Goal: Communication & Community: Answer question/provide support

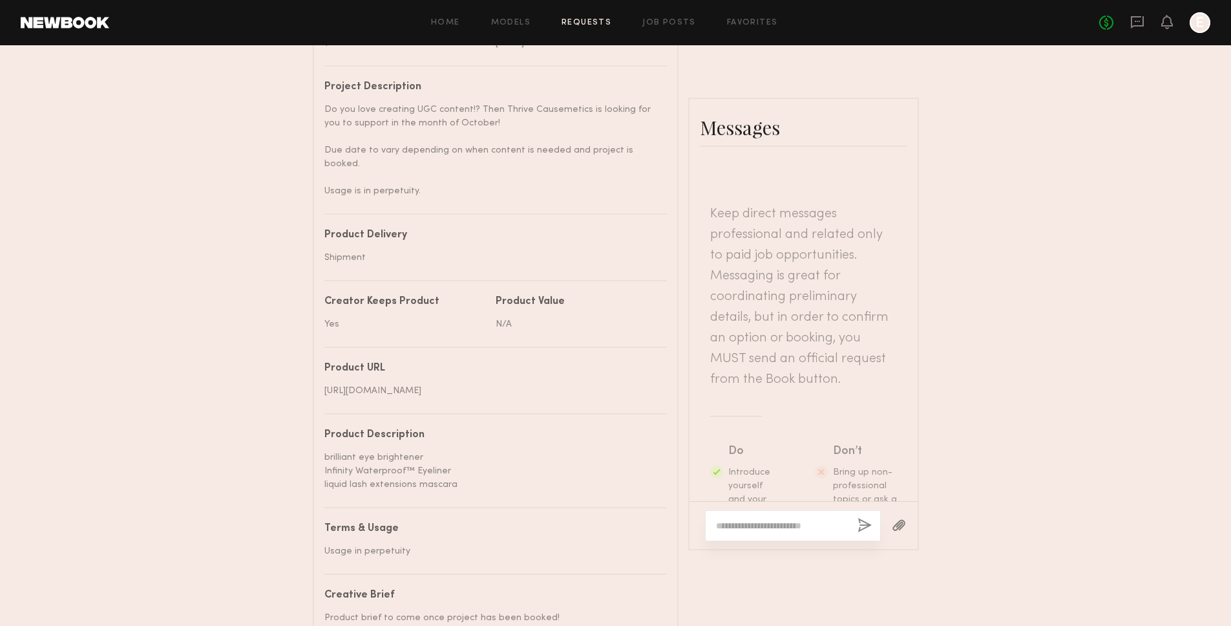
scroll to position [1166, 0]
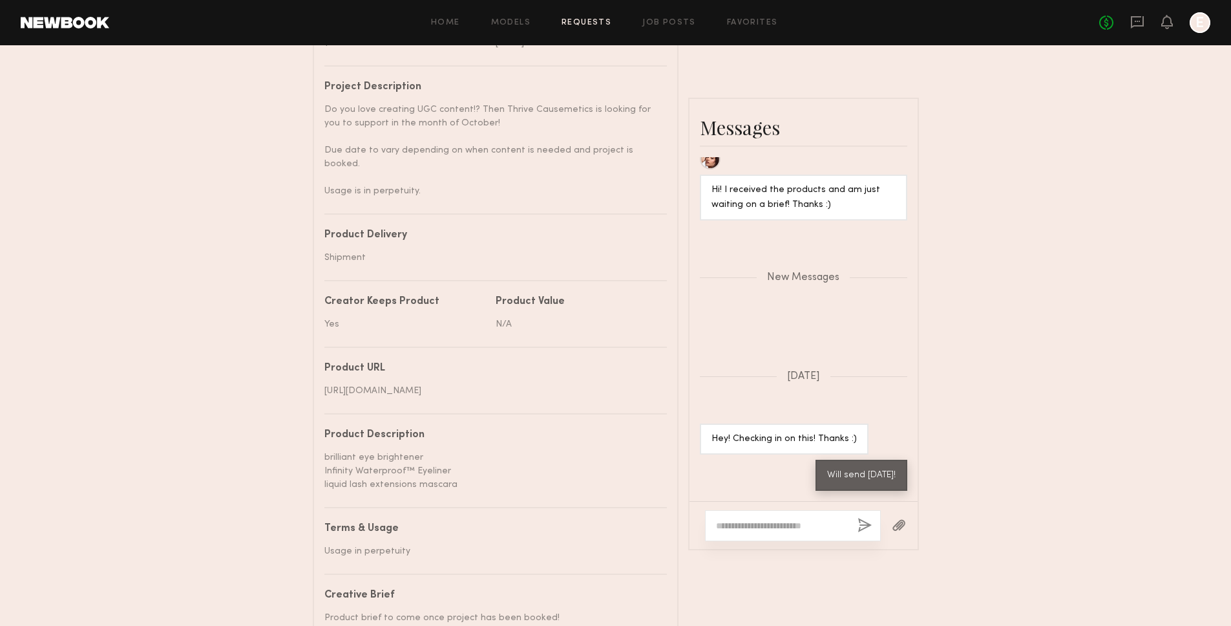
click at [815, 512] on div at bounding box center [793, 525] width 176 height 31
click at [895, 518] on button "button" at bounding box center [899, 526] width 14 height 16
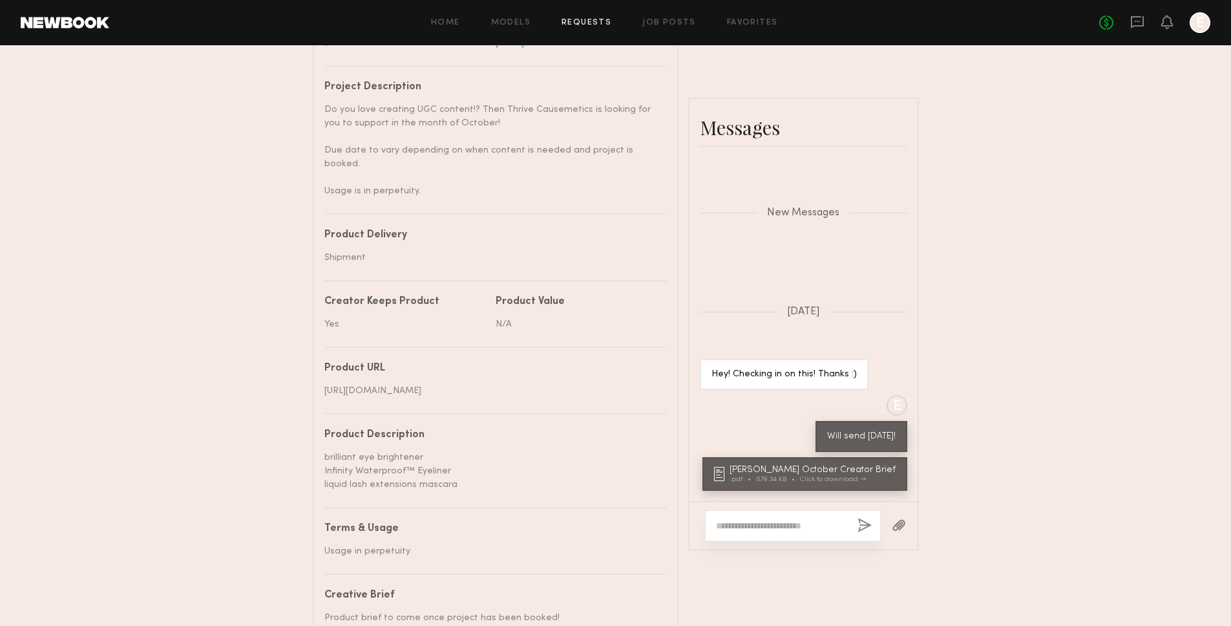
click at [805, 519] on textarea at bounding box center [781, 525] width 131 height 13
type textarea "**********"
click at [869, 518] on button "button" at bounding box center [865, 526] width 14 height 16
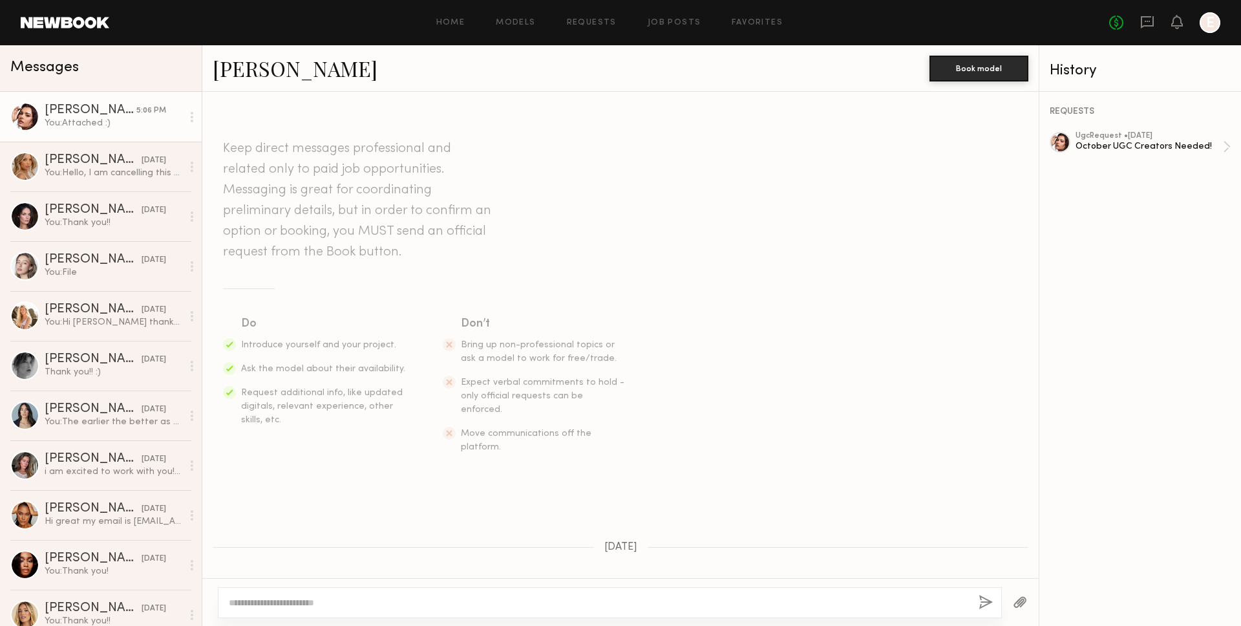
scroll to position [851, 0]
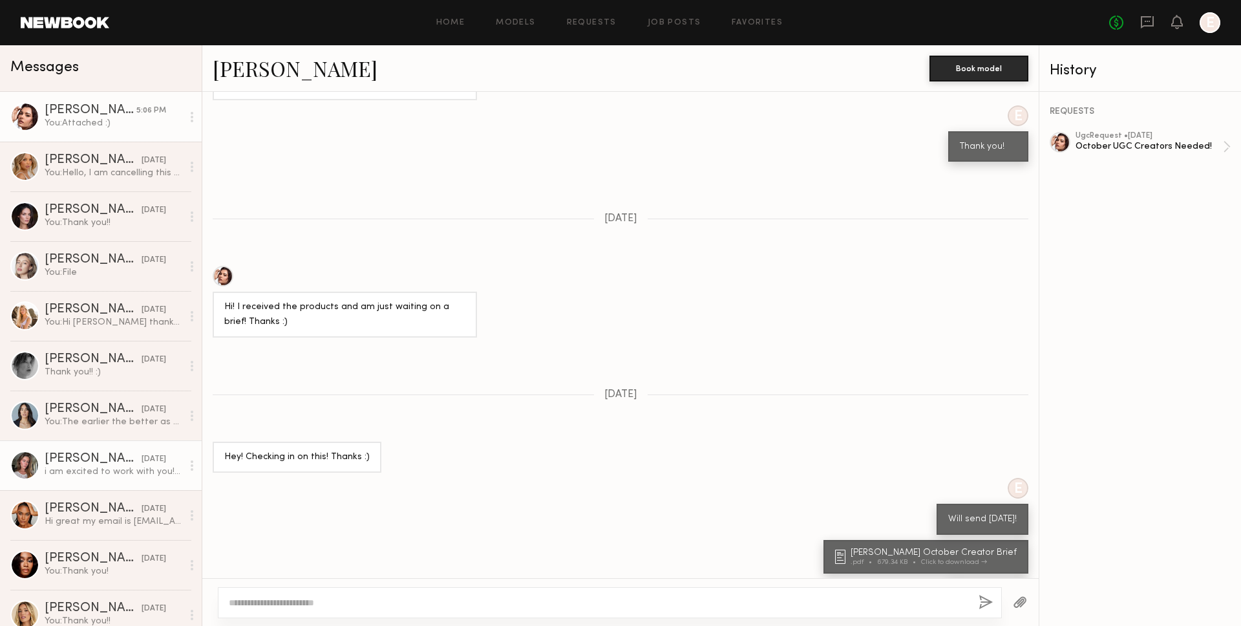
click at [110, 488] on link "[PERSON_NAME] [DATE] i am excited to work with you!💖" at bounding box center [101, 465] width 202 height 50
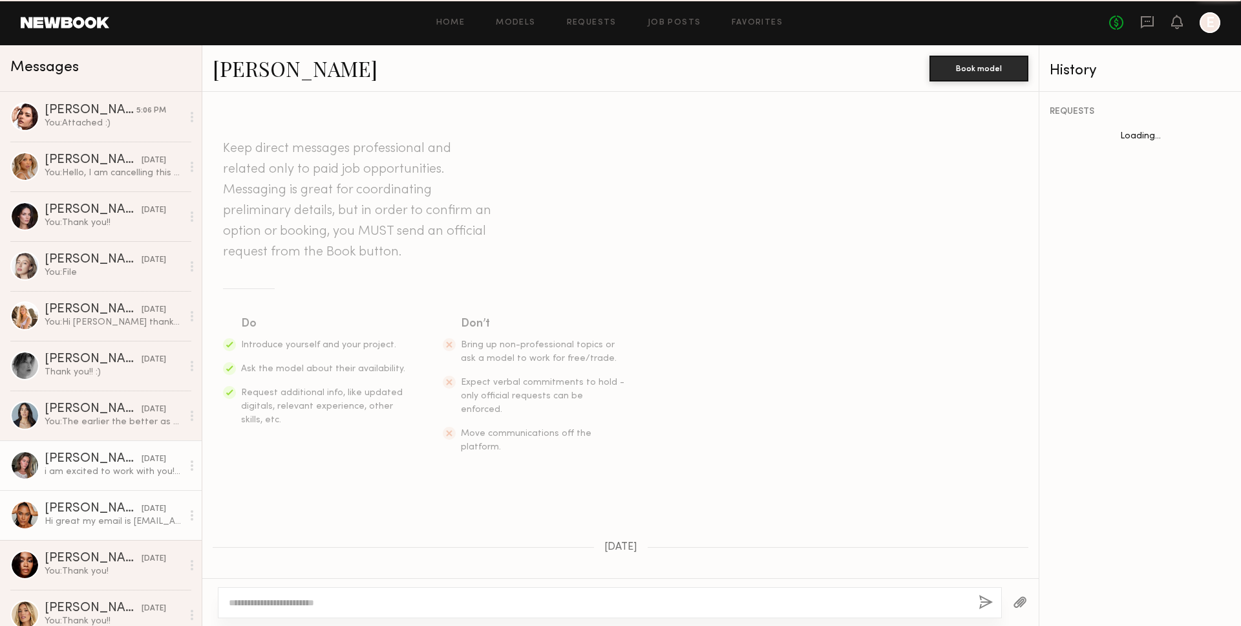
scroll to position [415, 0]
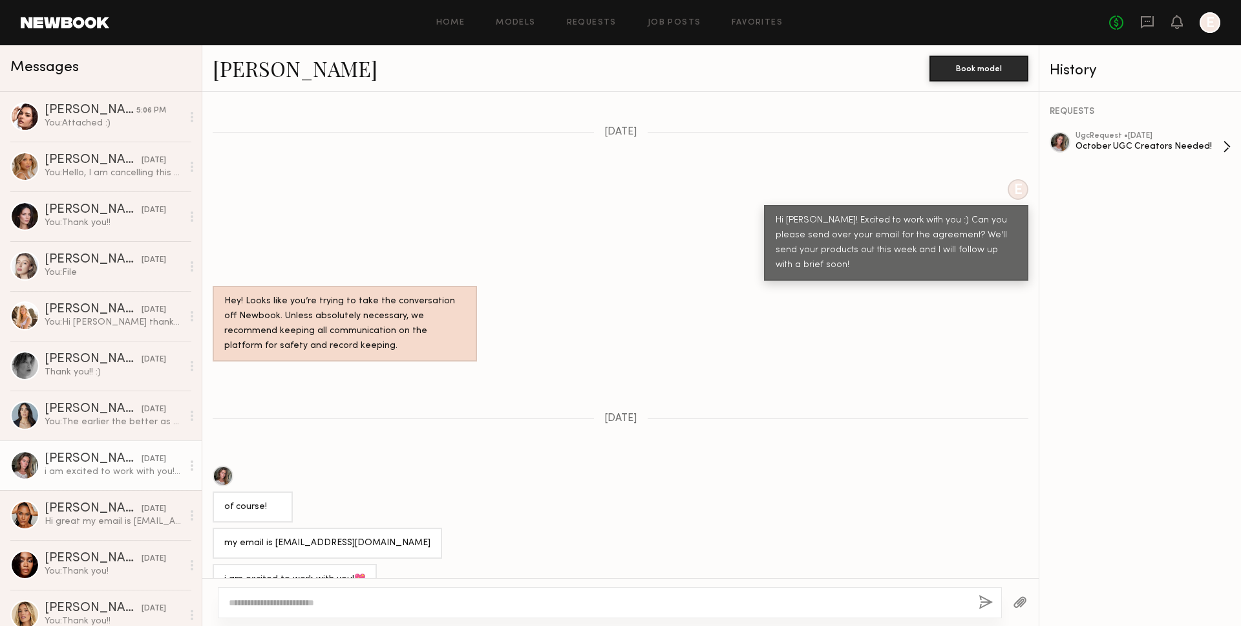
click at [1140, 147] on div "October UGC Creators Needed!" at bounding box center [1148, 146] width 147 height 12
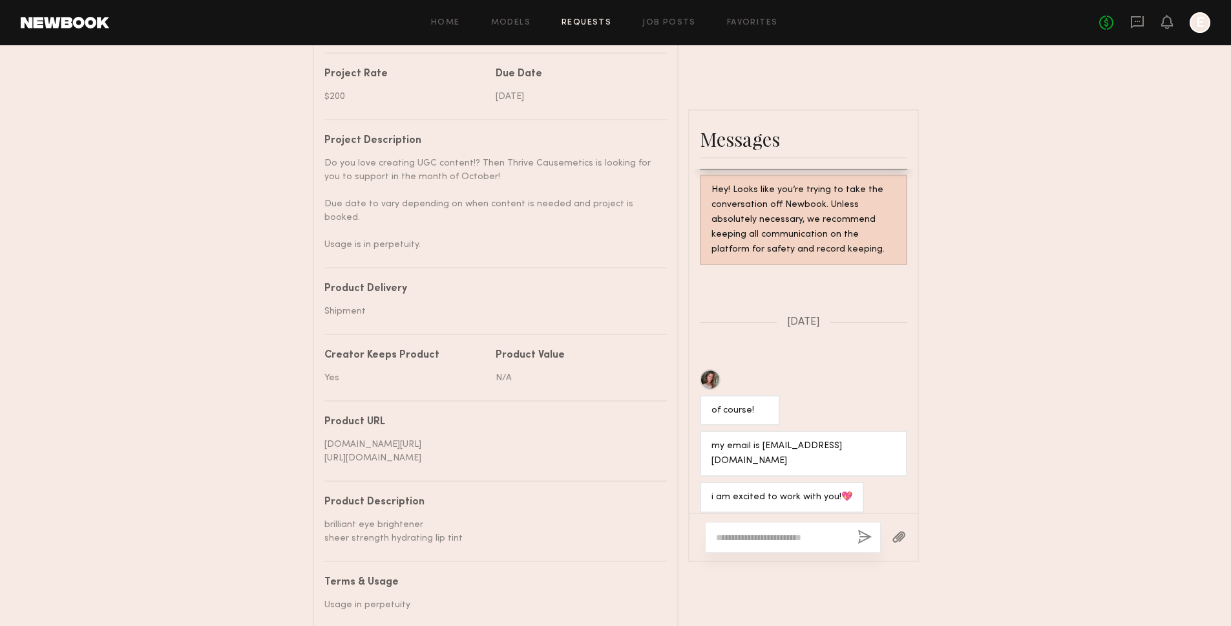
scroll to position [516, 0]
